Goal: Task Accomplishment & Management: Use online tool/utility

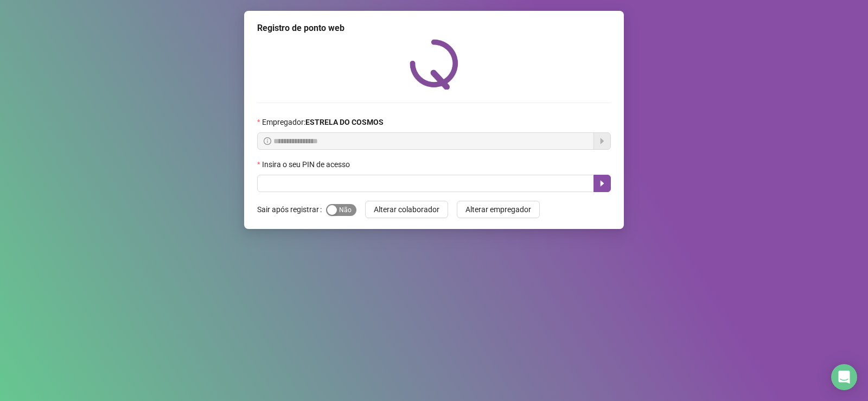
click at [340, 214] on span "Sim Não" at bounding box center [341, 210] width 30 height 12
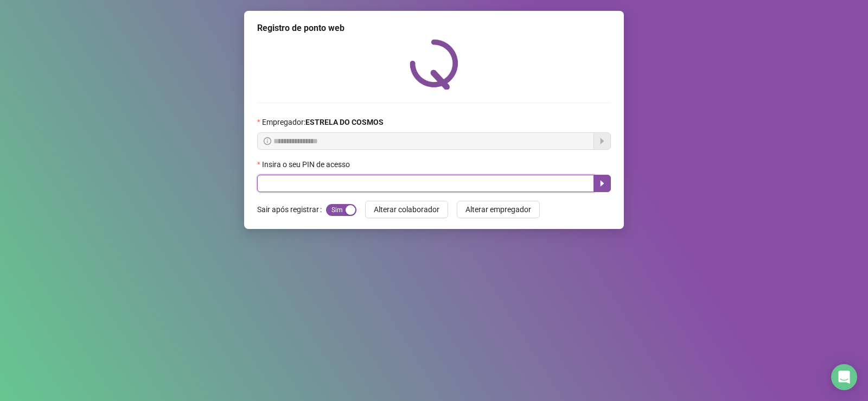
click at [331, 185] on input "text" at bounding box center [425, 183] width 337 height 17
type input "*****"
click at [603, 180] on icon "caret-right" at bounding box center [602, 183] width 9 height 9
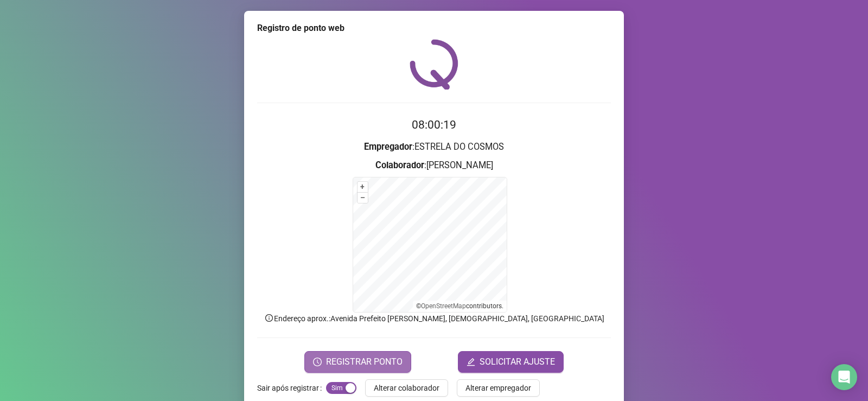
click at [358, 357] on span "REGISTRAR PONTO" at bounding box center [364, 361] width 76 height 13
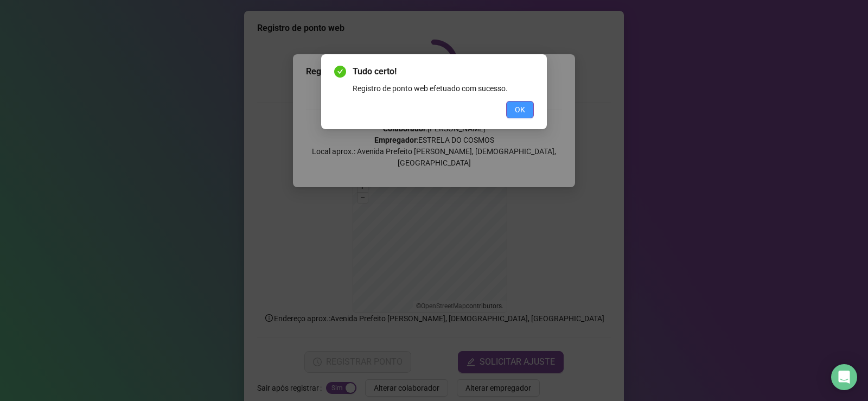
click at [515, 108] on span "OK" at bounding box center [520, 110] width 10 height 12
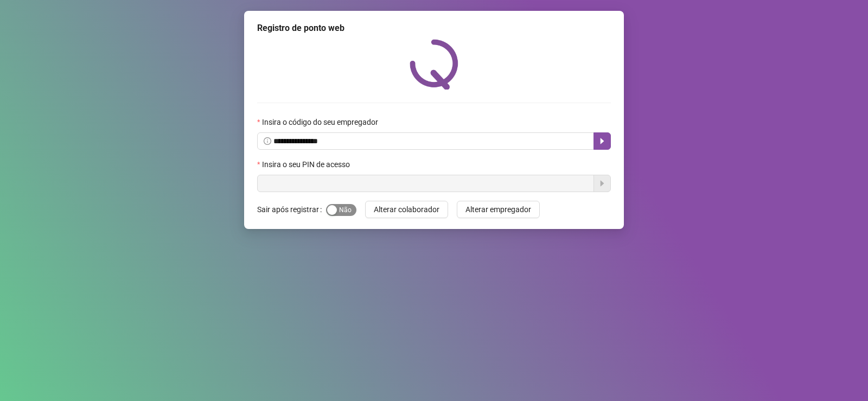
click at [334, 204] on button "Sim Não" at bounding box center [341, 210] width 30 height 12
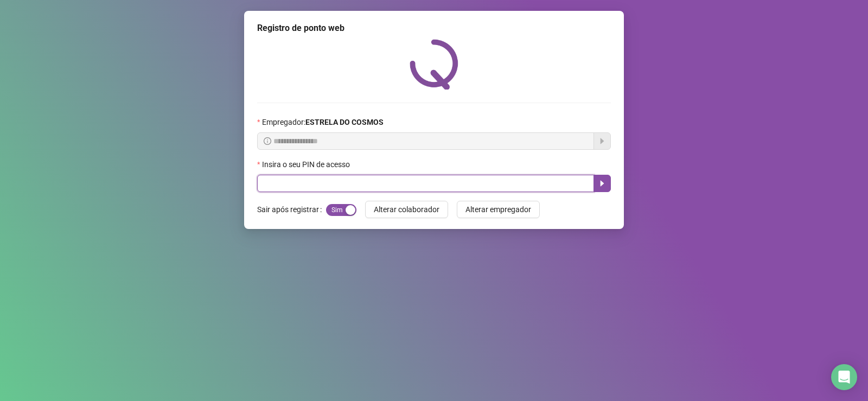
click at [314, 188] on input "text" at bounding box center [425, 183] width 337 height 17
type input "*****"
click at [602, 182] on icon "caret-right" at bounding box center [603, 184] width 4 height 6
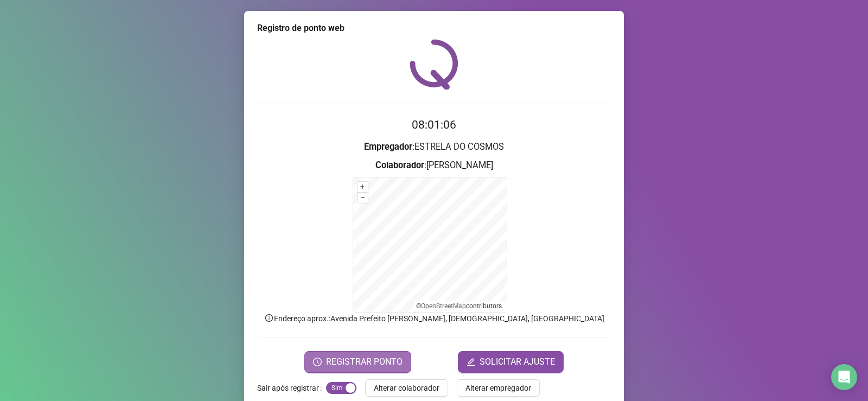
click at [355, 366] on span "REGISTRAR PONTO" at bounding box center [364, 361] width 76 height 13
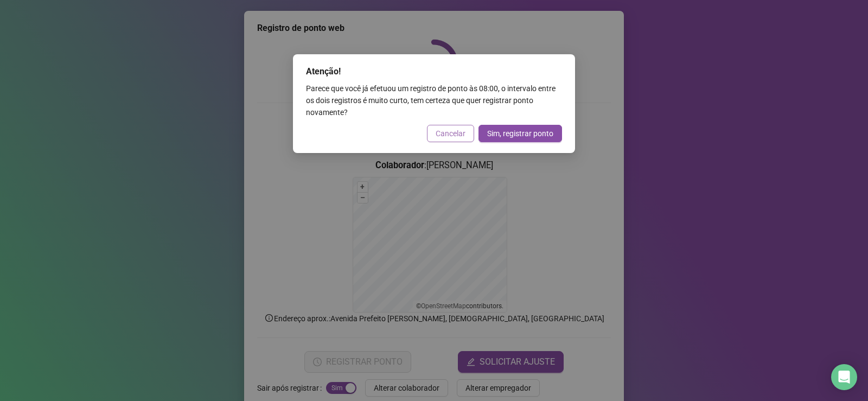
click at [458, 136] on span "Cancelar" at bounding box center [451, 133] width 30 height 12
